Goal: Navigation & Orientation: Understand site structure

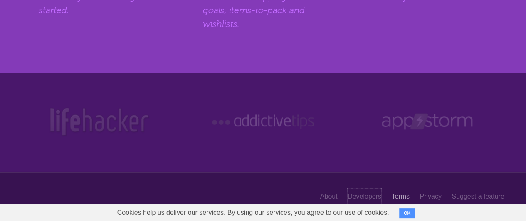
click at [364, 197] on link "Developers" at bounding box center [364, 197] width 34 height 16
click at [400, 197] on link "Terms" at bounding box center [400, 197] width 18 height 16
click at [430, 197] on link "Privacy" at bounding box center [430, 197] width 22 height 16
click at [477, 197] on link "Suggest a feature" at bounding box center [477, 197] width 52 height 16
